Goal: Task Accomplishment & Management: Manage account settings

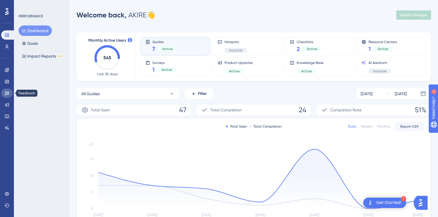
click at [4, 94] on link at bounding box center [7, 93] width 12 height 9
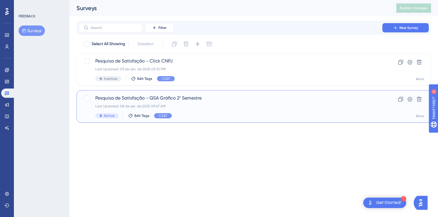
click at [194, 97] on span "Pesquisa de Satisfação - QSA Gráfico 2º Semestre" at bounding box center [230, 98] width 271 height 7
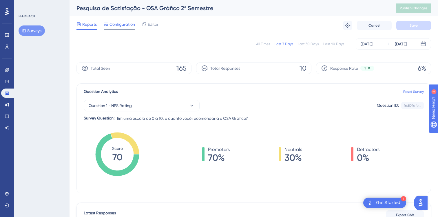
click at [126, 28] on div "Configuration" at bounding box center [119, 25] width 31 height 9
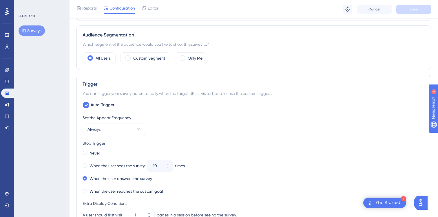
scroll to position [293, 0]
click at [132, 132] on button "Always" at bounding box center [115, 130] width 64 height 12
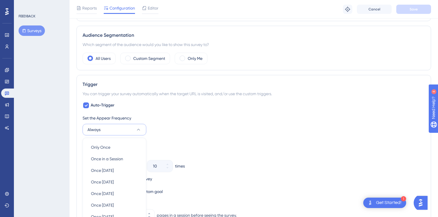
scroll to position [378, 0]
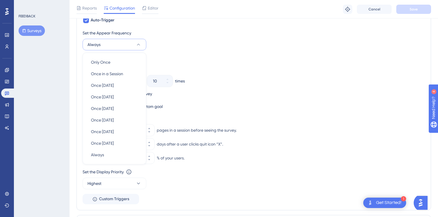
click at [257, 68] on div "Never" at bounding box center [254, 68] width 342 height 8
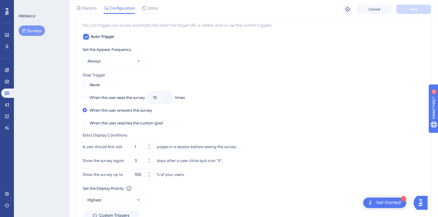
scroll to position [363, 0]
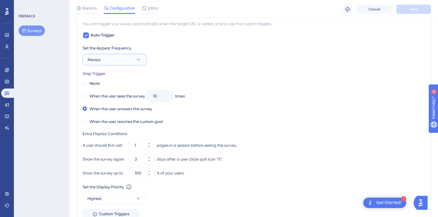
click at [130, 62] on button "Always" at bounding box center [115, 60] width 64 height 12
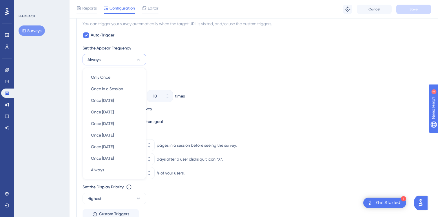
scroll to position [378, 0]
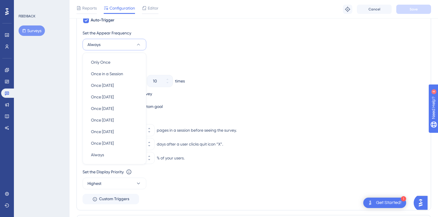
click at [250, 53] on div "Set the Appear Frequency Always Only Once Only Once Once in a Session Once in a…" at bounding box center [254, 117] width 342 height 175
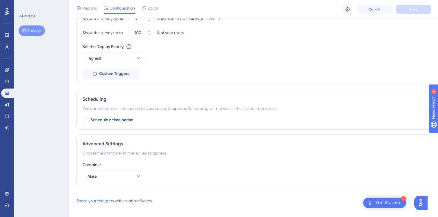
scroll to position [509, 0]
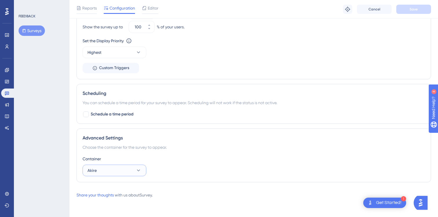
click at [102, 172] on button "Akire" at bounding box center [115, 171] width 64 height 12
click at [204, 162] on div "Container" at bounding box center [254, 159] width 342 height 7
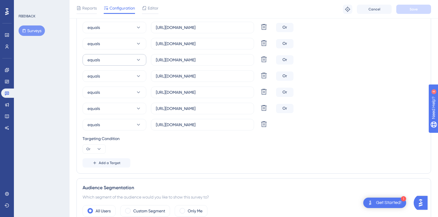
scroll to position [0, 0]
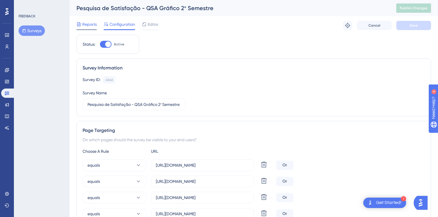
click at [86, 21] on span "Reports" at bounding box center [89, 24] width 14 height 7
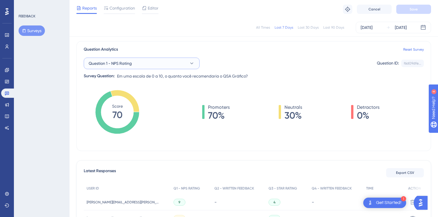
click at [131, 65] on span "Question 1 - NPS Rating" at bounding box center [110, 63] width 43 height 7
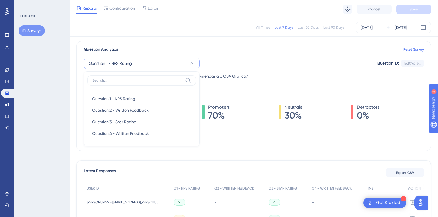
scroll to position [40, 0]
click at [273, 55] on div "Question 1 - NPS Rating Question 1 - NPS Rating Question 1 - NPS Rating Questio…" at bounding box center [254, 66] width 340 height 27
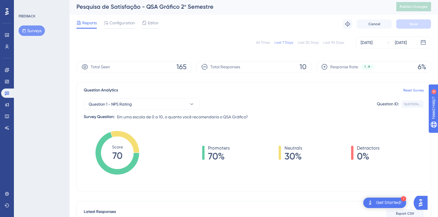
scroll to position [1, 0]
click at [369, 42] on div "[DATE]" at bounding box center [367, 43] width 12 height 7
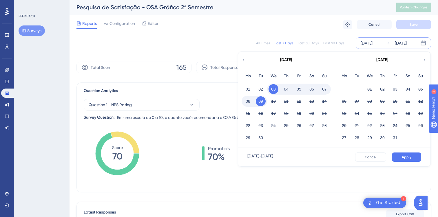
click at [265, 43] on div "All Times" at bounding box center [263, 43] width 14 height 5
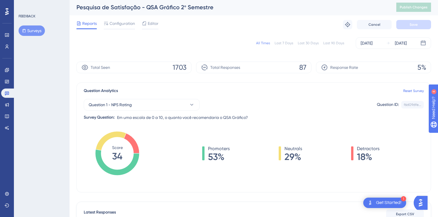
drag, startPoint x: 182, startPoint y: 65, endPoint x: 143, endPoint y: 66, distance: 39.1
click at [182, 65] on span "1703" at bounding box center [180, 67] width 14 height 9
click at [88, 68] on icon at bounding box center [85, 67] width 6 height 5
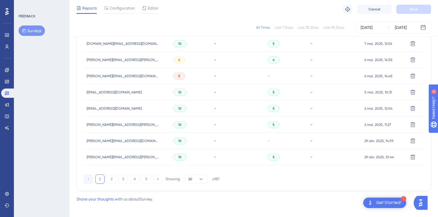
scroll to position [400, 0]
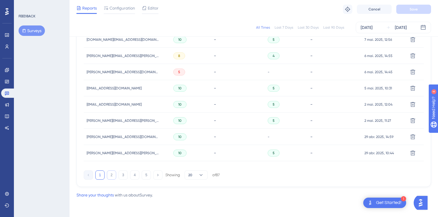
click at [108, 178] on button "2" at bounding box center [111, 175] width 9 height 9
click at [122, 177] on button "3" at bounding box center [123, 175] width 9 height 9
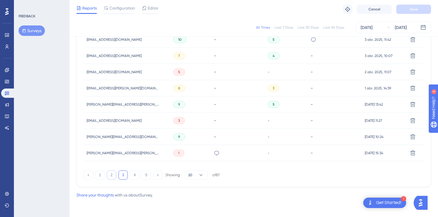
click at [109, 177] on button "2" at bounding box center [111, 175] width 9 height 9
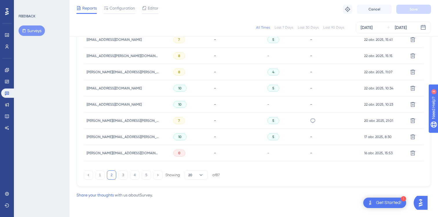
click at [152, 175] on div "1 2 3 4 5 Showing 20 of 87" at bounding box center [152, 175] width 136 height 9
click at [147, 176] on button "5" at bounding box center [146, 175] width 9 height 9
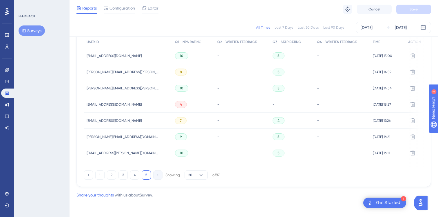
scroll to position [187, 0]
click at [96, 174] on button "1" at bounding box center [99, 175] width 9 height 9
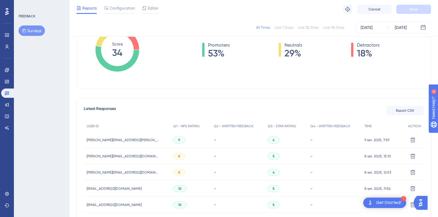
scroll to position [0, 0]
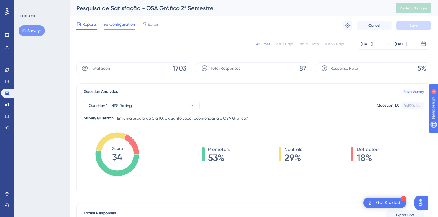
click at [112, 23] on span "Configuration" at bounding box center [122, 24] width 25 height 7
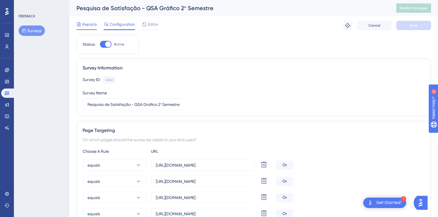
click at [92, 22] on span "Reports" at bounding box center [89, 24] width 14 height 7
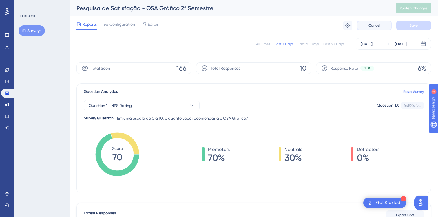
click at [369, 25] on span "Cancel" at bounding box center [375, 25] width 12 height 5
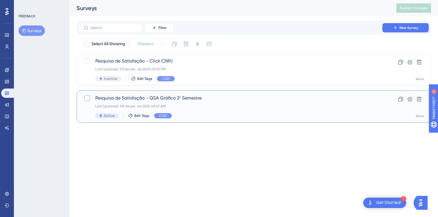
click at [87, 97] on div at bounding box center [87, 98] width 6 height 6
click at [131, 0] on html "1 Get Started! Performance Users Engagement Widgets Feedback Product Updates Kn…" at bounding box center [219, 0] width 438 height 0
click at [88, 99] on icon at bounding box center [87, 98] width 3 height 2
checkbox input "false"
click at [190, 98] on span "Pesquisa de Satisfação - QSA Gráfico 2º Semestre" at bounding box center [230, 98] width 271 height 7
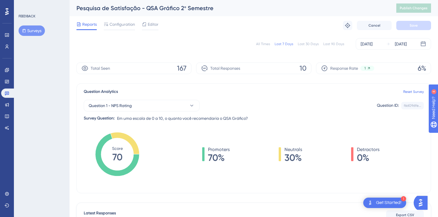
click at [263, 45] on div "All Times" at bounding box center [263, 44] width 14 height 5
click at [371, 44] on div "[DATE]" at bounding box center [367, 44] width 12 height 7
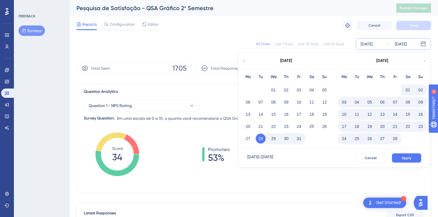
click at [244, 63] on icon at bounding box center [244, 60] width 4 height 5
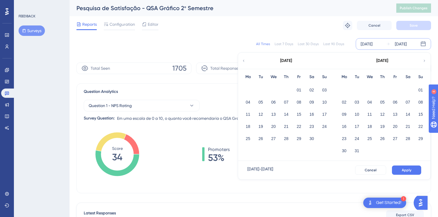
click at [244, 63] on icon at bounding box center [244, 60] width 4 height 5
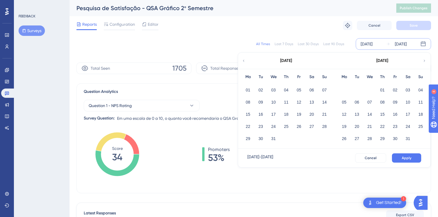
click at [244, 63] on icon at bounding box center [244, 60] width 4 height 5
click at [247, 90] on button "01" at bounding box center [248, 90] width 10 height 10
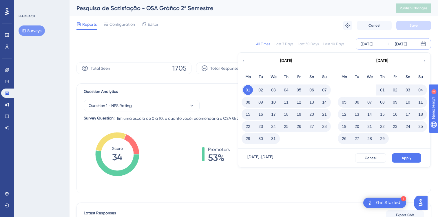
click at [407, 44] on div "[DATE]" at bounding box center [401, 44] width 12 height 7
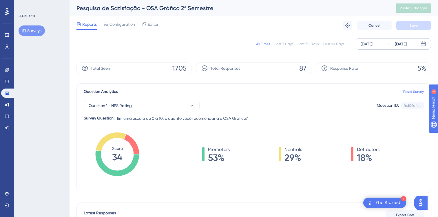
click at [407, 44] on div "[DATE]" at bounding box center [401, 44] width 12 height 7
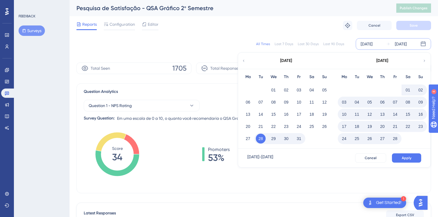
click at [423, 60] on icon at bounding box center [424, 60] width 4 height 5
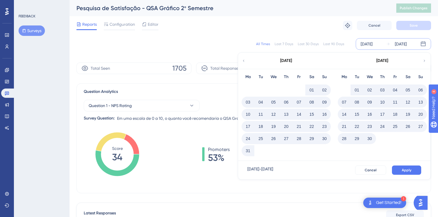
click at [423, 60] on icon at bounding box center [424, 60] width 4 height 5
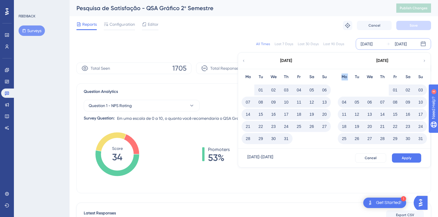
click at [423, 60] on icon at bounding box center [424, 60] width 4 height 5
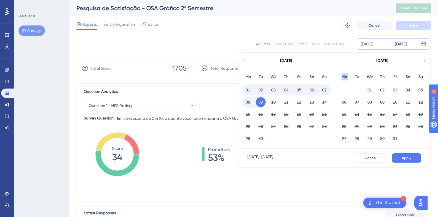
click at [423, 60] on icon at bounding box center [424, 60] width 4 height 5
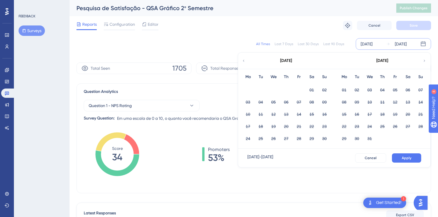
click at [243, 60] on icon at bounding box center [244, 60] width 4 height 5
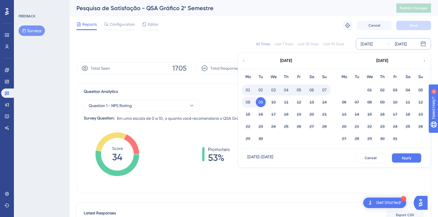
click at [247, 89] on button "01" at bounding box center [248, 90] width 10 height 10
click at [245, 62] on icon at bounding box center [244, 60] width 4 height 5
click at [370, 154] on button "Cancel" at bounding box center [370, 158] width 31 height 9
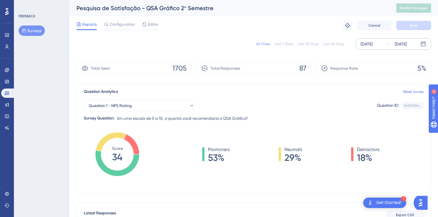
click at [373, 47] on div "[DATE]" at bounding box center [367, 44] width 12 height 7
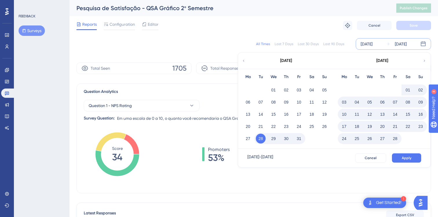
click at [246, 61] on div "[DATE]" at bounding box center [286, 61] width 96 height 16
click at [245, 61] on icon at bounding box center [244, 60] width 4 height 5
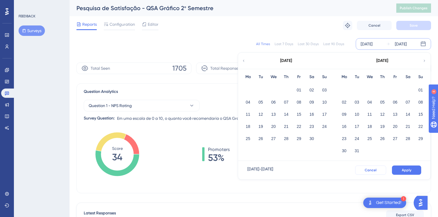
click at [368, 171] on span "Cancel" at bounding box center [371, 170] width 12 height 5
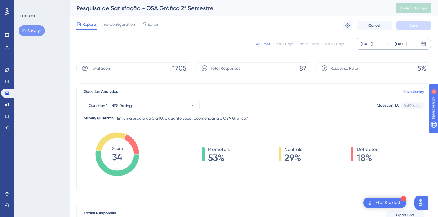
click at [260, 42] on div "All Times" at bounding box center [263, 44] width 14 height 5
click at [108, 27] on div "Configuration" at bounding box center [119, 24] width 31 height 7
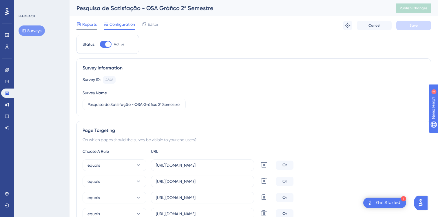
click at [88, 28] on div "Reports" at bounding box center [86, 25] width 20 height 9
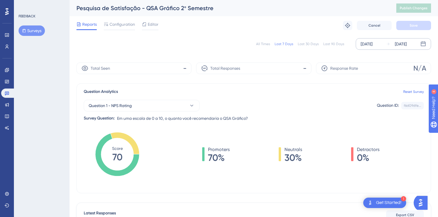
click at [373, 44] on div "[DATE]" at bounding box center [367, 44] width 12 height 7
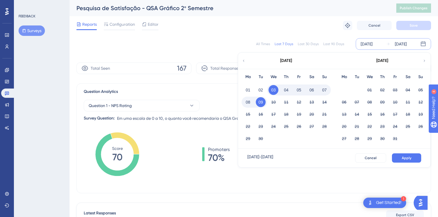
click at [262, 43] on div "All Times" at bounding box center [263, 44] width 14 height 5
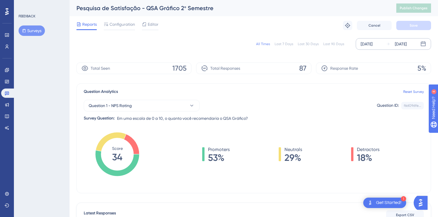
click at [369, 45] on div "[DATE]" at bounding box center [367, 44] width 12 height 7
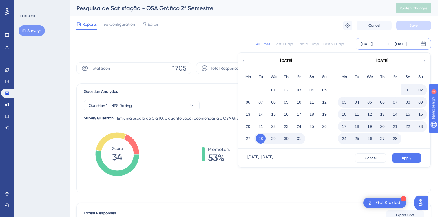
click at [244, 59] on icon at bounding box center [244, 60] width 4 height 5
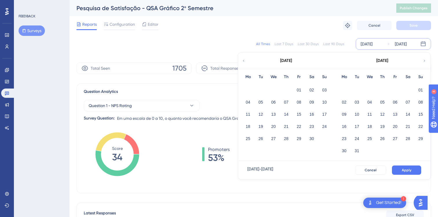
click at [244, 59] on icon at bounding box center [244, 60] width 4 height 5
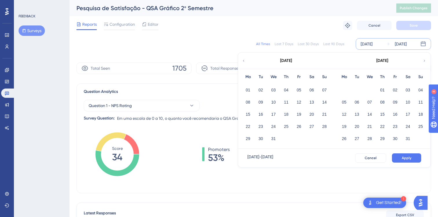
click at [244, 59] on icon at bounding box center [244, 60] width 4 height 5
click at [249, 90] on button "01" at bounding box center [248, 90] width 10 height 10
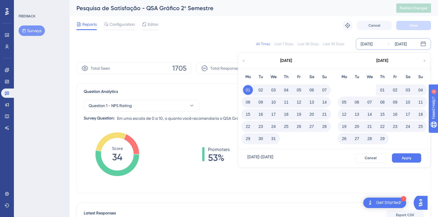
click at [426, 60] on icon at bounding box center [424, 60] width 4 height 5
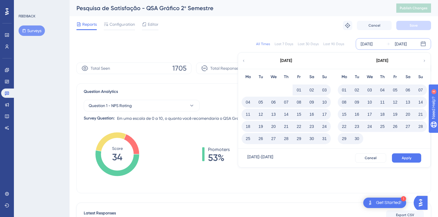
click at [426, 60] on icon at bounding box center [424, 60] width 4 height 5
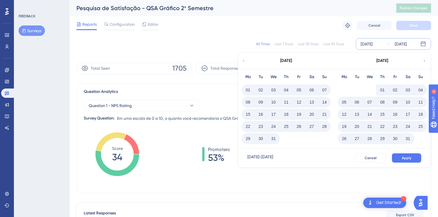
click at [426, 60] on icon at bounding box center [424, 60] width 4 height 5
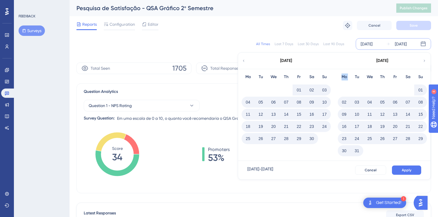
click at [426, 60] on icon at bounding box center [424, 60] width 4 height 5
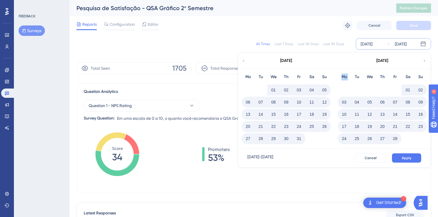
click at [426, 60] on icon at bounding box center [424, 60] width 4 height 5
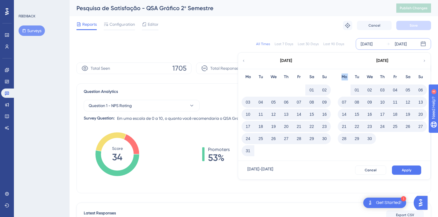
click at [426, 60] on icon at bounding box center [424, 60] width 4 height 5
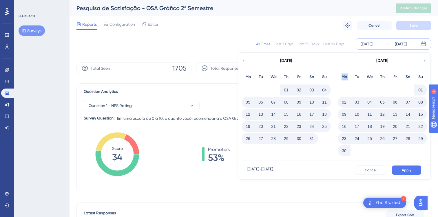
click at [426, 60] on icon at bounding box center [424, 60] width 4 height 5
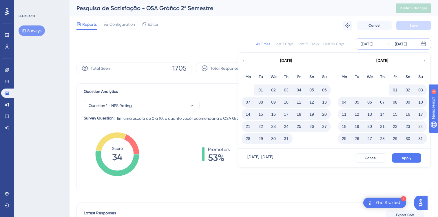
click at [420, 138] on button "31" at bounding box center [421, 139] width 10 height 10
click at [408, 160] on span "Apply" at bounding box center [407, 158] width 10 height 5
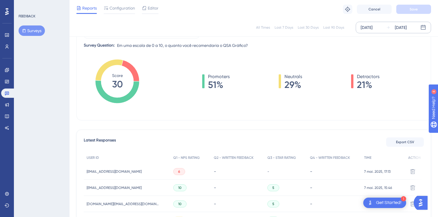
scroll to position [74, 0]
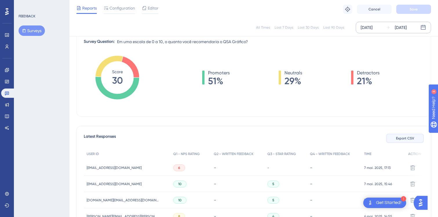
click at [400, 140] on span "Export CSV" at bounding box center [405, 138] width 18 height 5
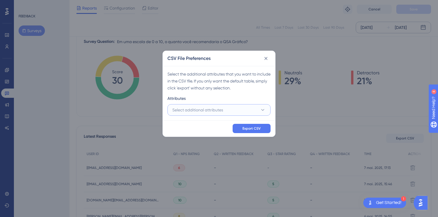
click at [208, 106] on button "Select additional attributes" at bounding box center [218, 110] width 103 height 12
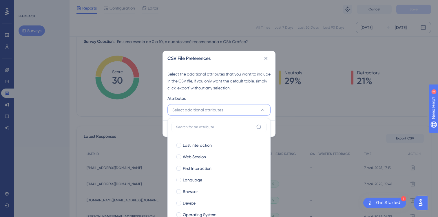
scroll to position [96, 0]
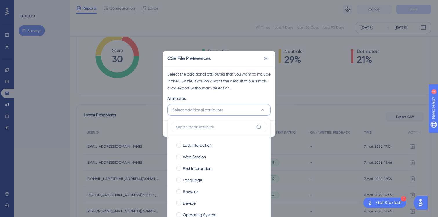
click at [208, 106] on button "Select additional attributes" at bounding box center [218, 110] width 103 height 12
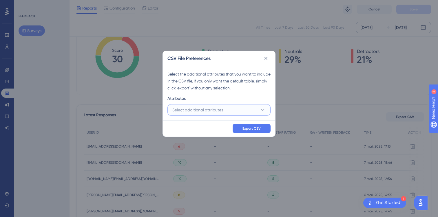
click at [208, 110] on span "Select additional attributes" at bounding box center [197, 110] width 51 height 7
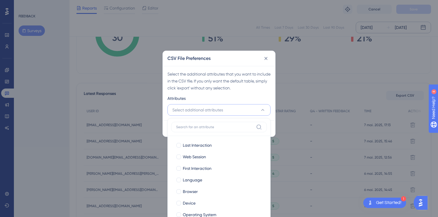
scroll to position [28, 0]
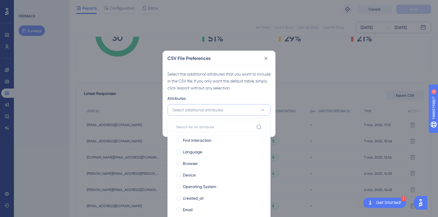
click at [231, 95] on div "Attributes" at bounding box center [218, 99] width 103 height 9
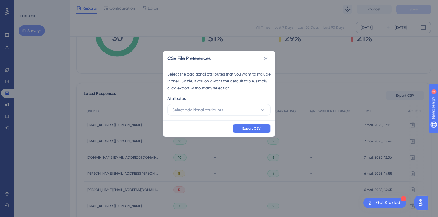
click at [247, 126] on span "Export CSV" at bounding box center [252, 128] width 18 height 5
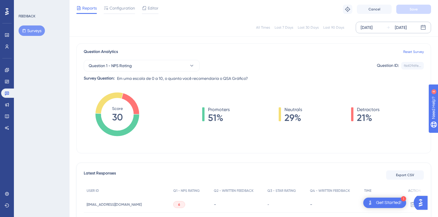
scroll to position [39, 0]
click at [245, 72] on div "Question 1 - NPS Rating Question ID: f6d09dfe... Copy Survey Question: Em [PERS…" at bounding box center [254, 67] width 340 height 27
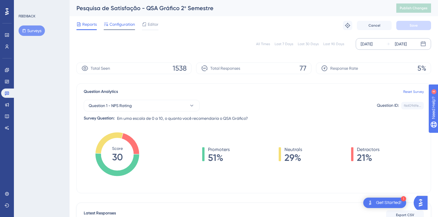
click at [125, 25] on span "Configuration" at bounding box center [122, 24] width 25 height 7
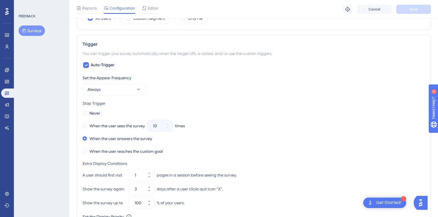
scroll to position [335, 0]
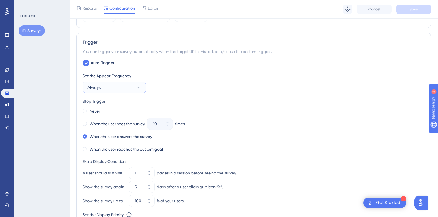
click at [106, 86] on button "Always" at bounding box center [115, 88] width 64 height 12
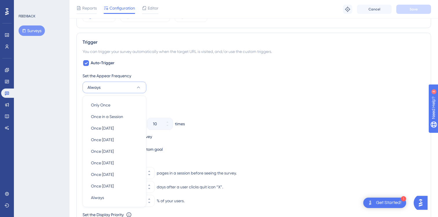
scroll to position [378, 0]
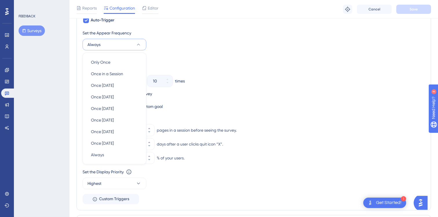
click at [240, 38] on div "Set the Appear Frequency Always Only Once Only Once Once in a Session Once in a…" at bounding box center [254, 40] width 342 height 21
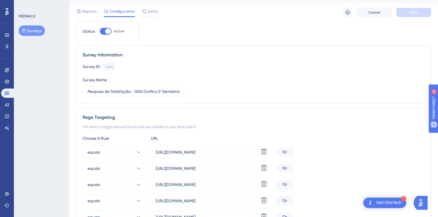
scroll to position [0, 0]
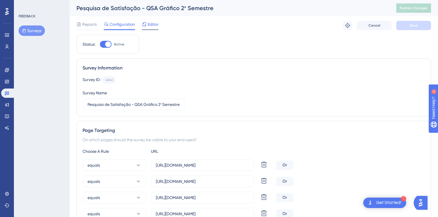
click at [153, 24] on span "Editor" at bounding box center [153, 24] width 11 height 7
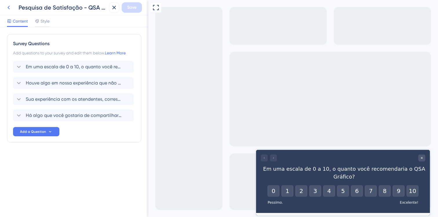
click at [9, 7] on icon at bounding box center [8, 7] width 7 height 7
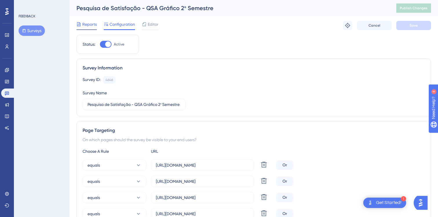
click at [92, 22] on span "Reports" at bounding box center [89, 24] width 14 height 7
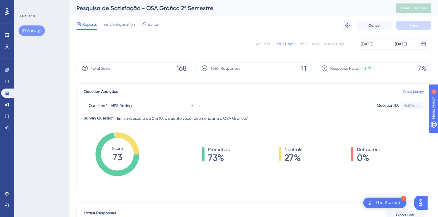
click at [28, 30] on button "Surveys" at bounding box center [32, 30] width 26 height 10
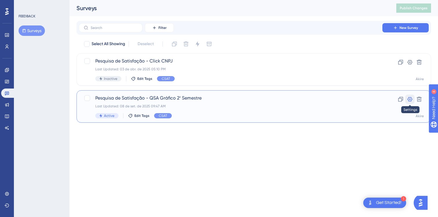
click at [412, 101] on icon at bounding box center [410, 99] width 6 height 6
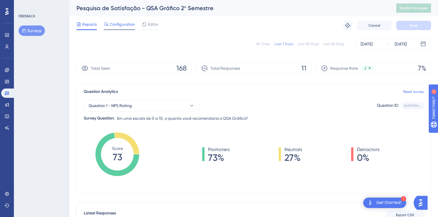
click at [106, 24] on icon at bounding box center [106, 24] width 5 height 5
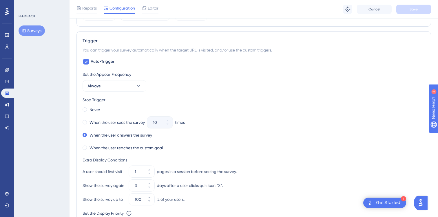
scroll to position [338, 0]
